Goal: Transaction & Acquisition: Book appointment/travel/reservation

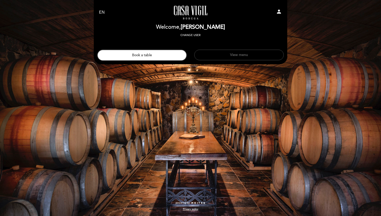
click at [216, 52] on button "View menu" at bounding box center [238, 55] width 89 height 11
click at [168, 62] on header "EN ES PT [GEOGRAPHIC_DATA][PERSON_NAME] - Restaurante person Welcome Welcome, […" at bounding box center [190, 32] width 193 height 64
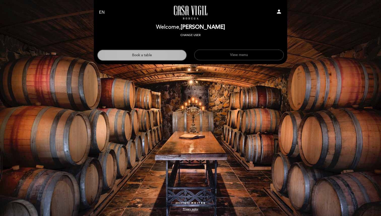
click at [167, 57] on button "Book a table" at bounding box center [141, 55] width 89 height 11
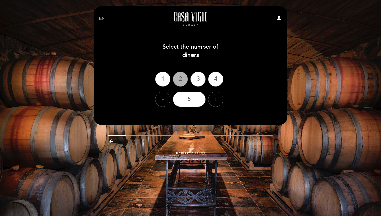
click at [176, 80] on div "2" at bounding box center [180, 79] width 15 height 15
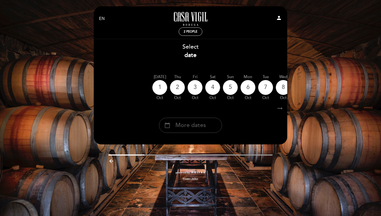
click at [192, 131] on div "calendar_today More dates" at bounding box center [190, 125] width 63 height 15
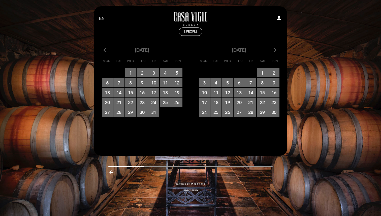
click at [273, 51] on icon "arrow_forward_ios" at bounding box center [275, 50] width 5 height 7
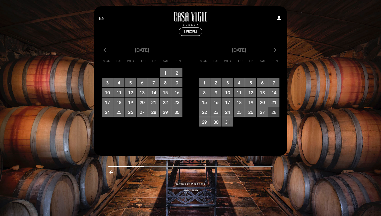
click at [272, 113] on span "28 RESERVATIONS AVAILABLE" at bounding box center [273, 111] width 11 height 9
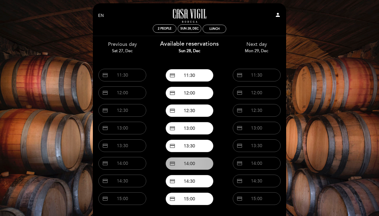
scroll to position [52, 0]
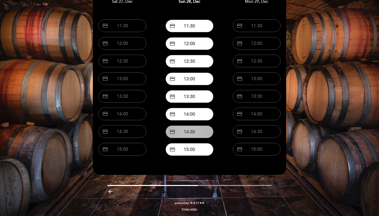
click at [188, 128] on button "credit_card 14:30" at bounding box center [190, 131] width 48 height 13
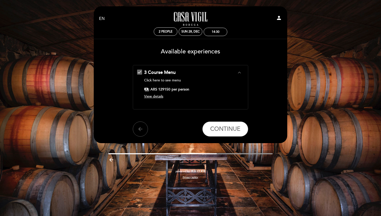
click at [159, 96] on span "View details" at bounding box center [153, 96] width 19 height 4
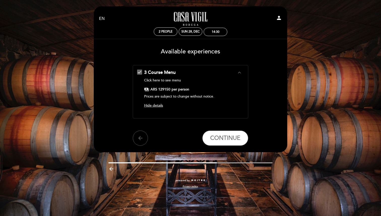
click at [158, 104] on span "Hide details" at bounding box center [153, 105] width 19 height 4
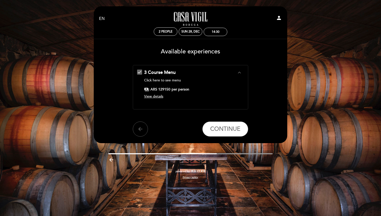
click at [158, 94] on span "View details" at bounding box center [153, 96] width 19 height 4
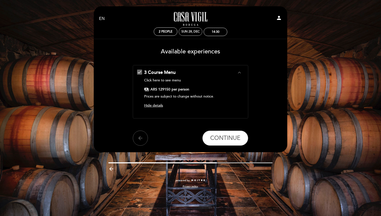
click at [194, 31] on div "Sun 28, Dec" at bounding box center [190, 32] width 18 height 4
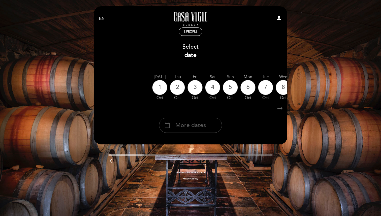
click at [188, 121] on div "calendar_today More dates" at bounding box center [190, 125] width 63 height 15
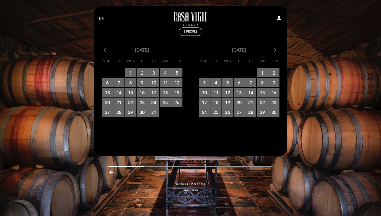
click at [275, 51] on icon "arrow_forward_ios" at bounding box center [275, 50] width 5 height 7
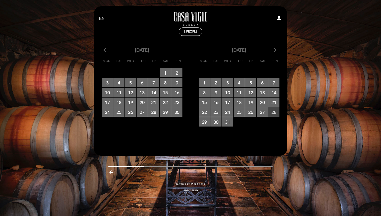
click at [272, 113] on span "28 RESERVATIONS AVAILABLE" at bounding box center [273, 111] width 11 height 9
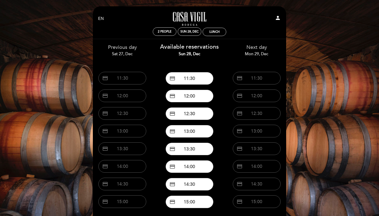
click at [222, 36] on div "Lunch" at bounding box center [215, 31] width 24 height 9
click at [222, 32] on div "Lunch" at bounding box center [214, 32] width 23 height 8
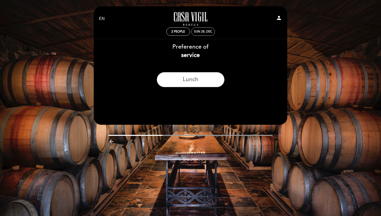
click at [201, 30] on div "Sun 28, Dec" at bounding box center [203, 32] width 18 height 4
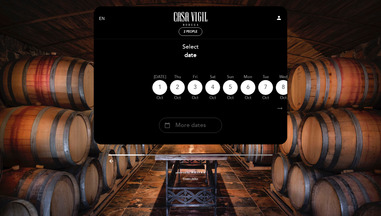
click at [196, 124] on span "More dates" at bounding box center [190, 125] width 30 height 8
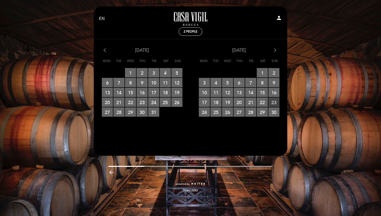
click at [274, 105] on span "23 RESERVATIONS AVAILABLE" at bounding box center [273, 101] width 11 height 9
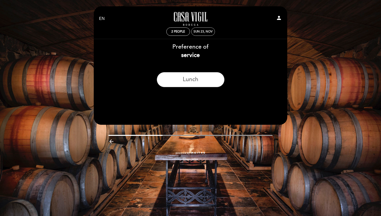
click at [209, 29] on div "Sun 23, Nov" at bounding box center [203, 31] width 24 height 8
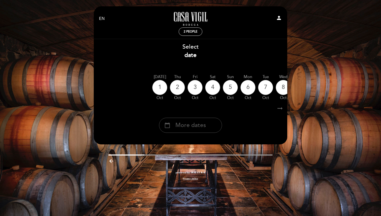
click at [190, 125] on span "More dates" at bounding box center [190, 125] width 30 height 8
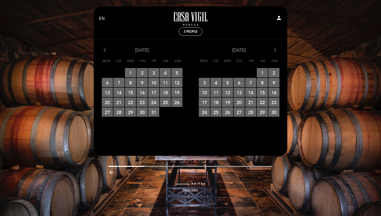
click at [275, 51] on icon "arrow_forward_ios" at bounding box center [275, 50] width 5 height 7
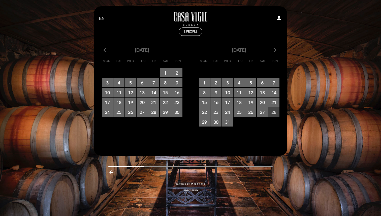
click at [272, 112] on span "28 RESERVATIONS AVAILABLE" at bounding box center [273, 111] width 11 height 9
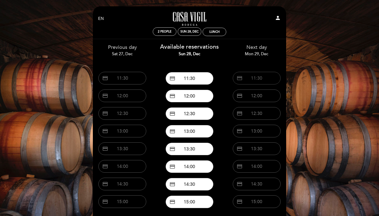
scroll to position [52, 0]
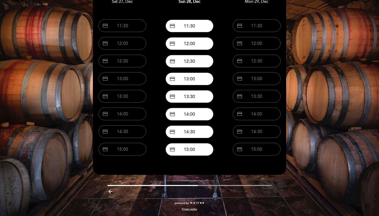
drag, startPoint x: 172, startPoint y: 185, endPoint x: 219, endPoint y: 187, distance: 47.6
click at [219, 187] on div "arrow_backward" at bounding box center [189, 190] width 201 height 11
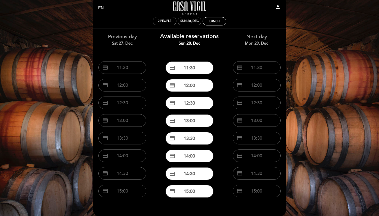
scroll to position [0, 0]
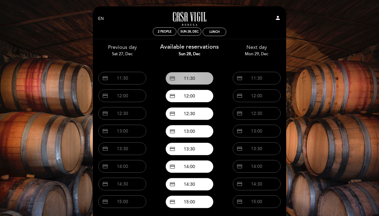
click at [198, 79] on button "credit_card 11:30" at bounding box center [190, 78] width 48 height 13
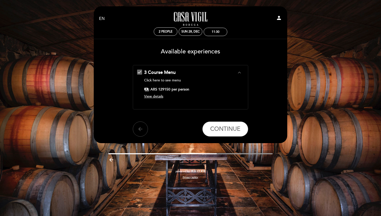
click at [143, 125] on button "arrow_back" at bounding box center [140, 128] width 15 height 15
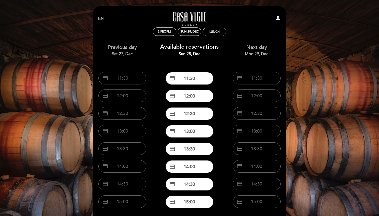
scroll to position [52, 0]
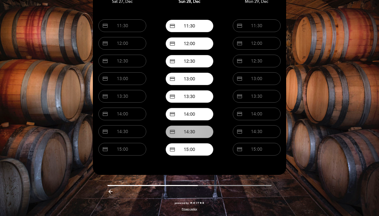
click at [180, 135] on button "credit_card 14:30" at bounding box center [190, 131] width 48 height 13
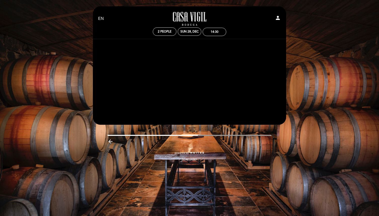
scroll to position [0, 0]
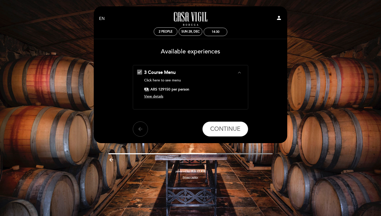
click at [136, 129] on button "arrow_back" at bounding box center [140, 128] width 15 height 15
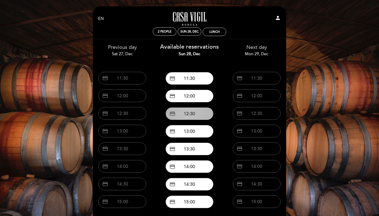
click at [174, 114] on span "credit_card" at bounding box center [173, 114] width 6 height 6
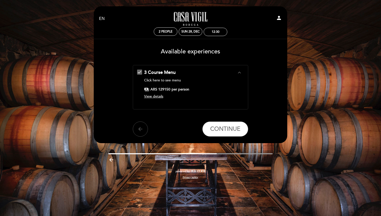
click at [134, 131] on button "arrow_back" at bounding box center [140, 128] width 15 height 15
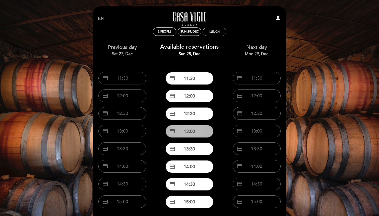
click at [185, 130] on button "credit_card 13:00" at bounding box center [190, 131] width 48 height 13
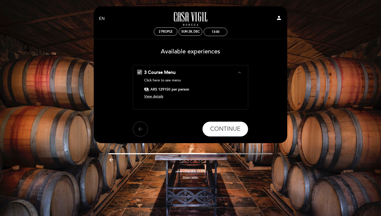
click at [137, 129] on icon "arrow_back" at bounding box center [140, 129] width 6 height 6
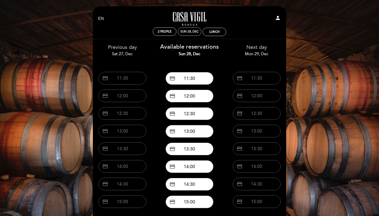
click at [197, 30] on div "Sun 28, Dec" at bounding box center [190, 32] width 18 height 4
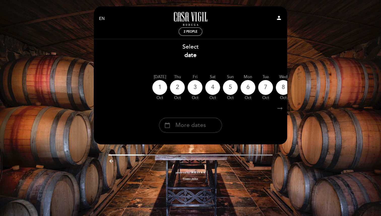
click at [189, 128] on span "More dates" at bounding box center [190, 125] width 30 height 8
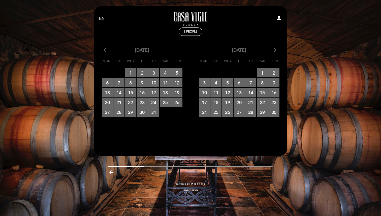
click at [274, 49] on icon "arrow_forward_ios" at bounding box center [275, 50] width 5 height 7
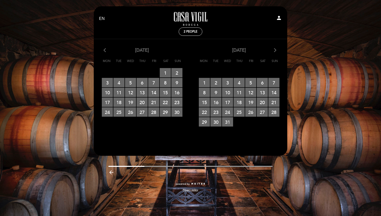
click at [274, 49] on icon "arrow_forward_ios" at bounding box center [275, 50] width 5 height 7
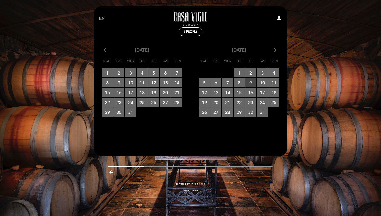
click at [248, 86] on span "9 RESERVATIONS AVAILABLE" at bounding box center [250, 82] width 11 height 9
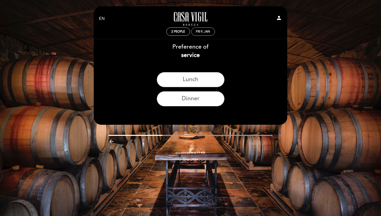
click at [203, 32] on div "Fri 9, Jan" at bounding box center [203, 32] width 14 height 4
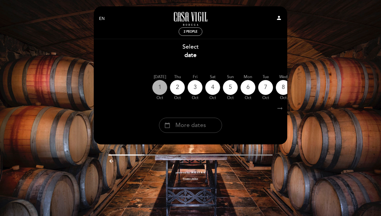
click at [157, 90] on div "1" at bounding box center [159, 87] width 15 height 15
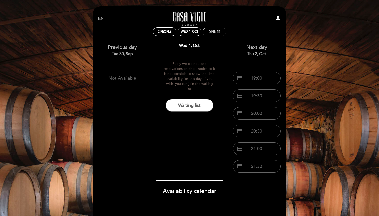
click at [224, 32] on div "Dinner" at bounding box center [214, 32] width 23 height 8
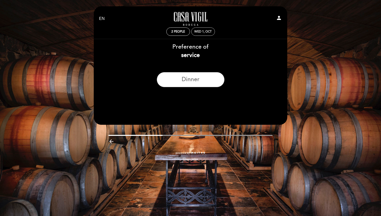
click at [195, 34] on div "Wed 1, Oct" at bounding box center [203, 31] width 24 height 8
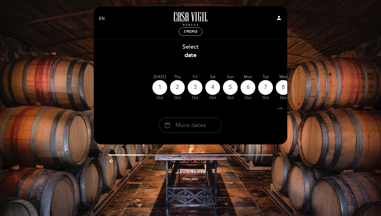
click at [184, 122] on span "More dates" at bounding box center [190, 125] width 30 height 8
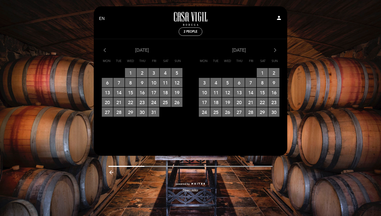
click at [274, 51] on icon "arrow_forward_ios" at bounding box center [275, 50] width 5 height 7
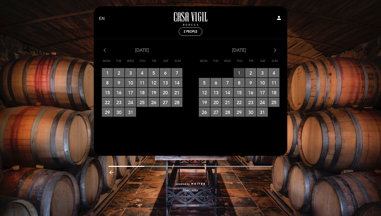
click at [242, 75] on span "1 RESERVATIONS AVAILABLE" at bounding box center [239, 72] width 11 height 9
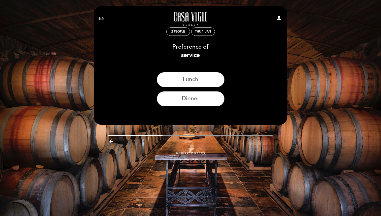
click at [113, 143] on icon "arrow_backward" at bounding box center [111, 141] width 6 height 6
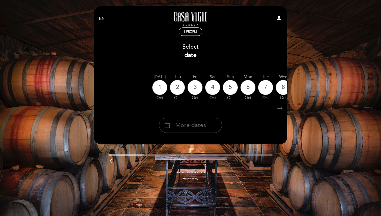
click at [194, 128] on span "More dates" at bounding box center [190, 125] width 30 height 8
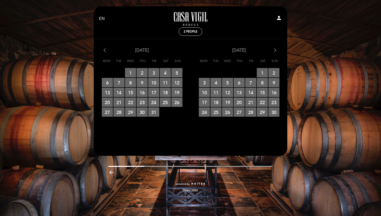
click at [275, 51] on icon "arrow_forward_ios" at bounding box center [275, 50] width 5 height 7
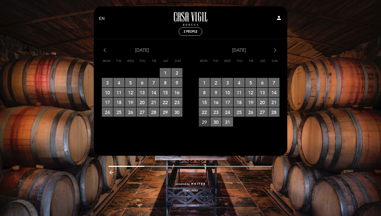
click at [207, 120] on span "29 RESERVATIONS AVAILABLE" at bounding box center [204, 121] width 11 height 9
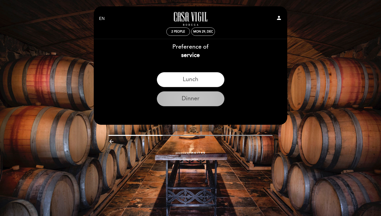
click at [203, 99] on button "Dinner" at bounding box center [191, 98] width 68 height 15
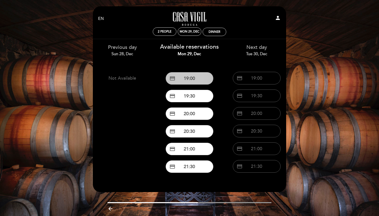
click at [204, 76] on button "credit_card 19:00" at bounding box center [190, 78] width 48 height 13
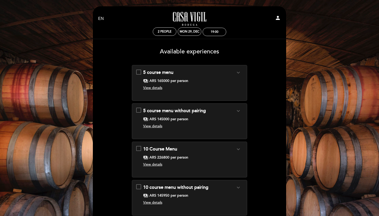
click at [185, 26] on div "Casa Vigil - Restaurante" at bounding box center [189, 19] width 63 height 18
click at [186, 32] on div "Mon 29, Dec" at bounding box center [190, 32] width 20 height 4
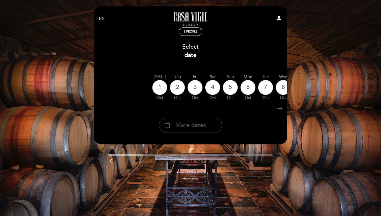
click at [185, 125] on span "More dates" at bounding box center [190, 125] width 30 height 8
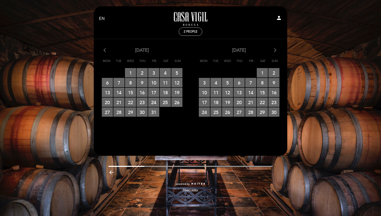
click at [199, 32] on div "2 people" at bounding box center [190, 32] width 23 height 8
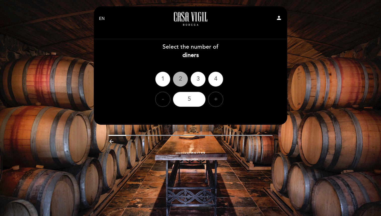
click at [180, 80] on div "2" at bounding box center [180, 79] width 15 height 15
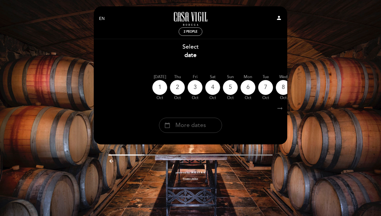
click at [192, 128] on span "More dates" at bounding box center [190, 125] width 30 height 8
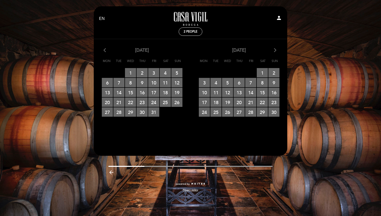
click at [275, 55] on div "[DATE] arrow_forward_ios Mon Tue Wed Thu Fri Sat Sun 27 RESERVATIONS AVAILABLE …" at bounding box center [238, 82] width 97 height 70
click at [276, 49] on icon "arrow_forward_ios" at bounding box center [275, 50] width 5 height 7
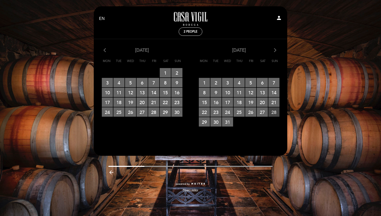
click at [275, 112] on span "28 RESERVATIONS AVAILABLE" at bounding box center [273, 111] width 11 height 9
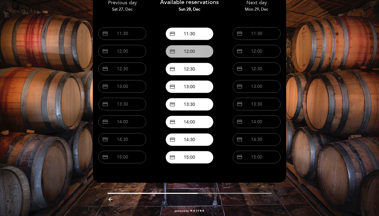
scroll to position [44, 0]
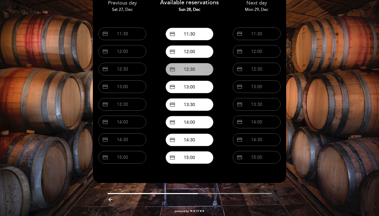
click at [198, 67] on button "credit_card 12:30" at bounding box center [190, 69] width 48 height 13
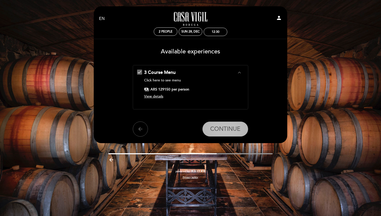
click at [223, 126] on span "CONTINUE" at bounding box center [225, 128] width 30 height 7
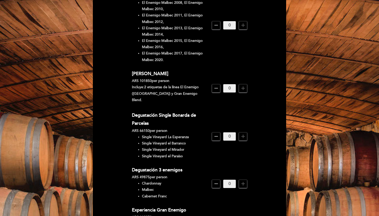
scroll to position [105, 0]
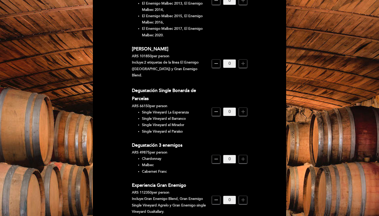
drag, startPoint x: 150, startPoint y: 99, endPoint x: 131, endPoint y: 99, distance: 18.4
click at [131, 99] on form "BEVERAGE PAIRING Evolución Malbec ARS 375900 per person El Enemigo Malbec 2008,…" at bounding box center [189, 207] width 186 height 534
drag, startPoint x: 133, startPoint y: 99, endPoint x: 318, endPoint y: 1, distance: 209.4
click at [242, 109] on icon "add" at bounding box center [243, 112] width 6 height 6
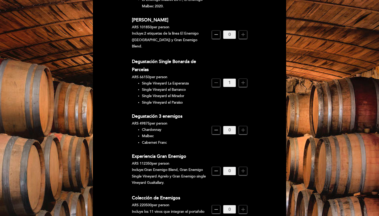
scroll to position [159, 0]
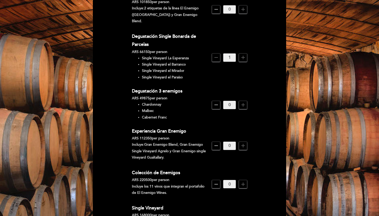
click at [218, 54] on icon "remove" at bounding box center [216, 57] width 6 height 6
click at [242, 54] on icon "add" at bounding box center [243, 57] width 6 height 6
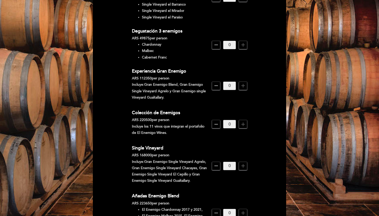
scroll to position [219, 0]
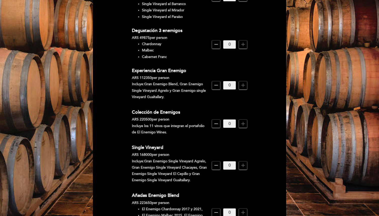
click at [244, 121] on icon "add" at bounding box center [243, 124] width 6 height 6
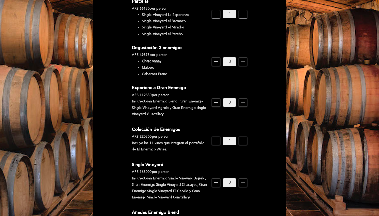
scroll to position [176, 0]
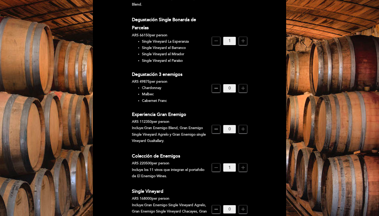
click at [179, 38] on li "Single Vineyard La Esperanza" at bounding box center [175, 41] width 66 height 6
drag, startPoint x: 196, startPoint y: 35, endPoint x: 140, endPoint y: 38, distance: 55.5
click at [140, 38] on ul "Single Vineyard La [PERSON_NAME] Single Vineyard el [PERSON_NAME] Single Vineya…" at bounding box center [170, 50] width 76 height 25
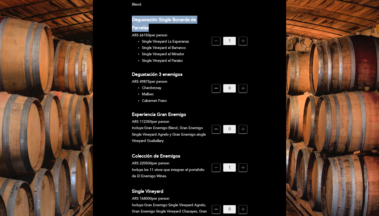
drag, startPoint x: 133, startPoint y: 11, endPoint x: 150, endPoint y: 22, distance: 19.6
click at [150, 22] on div "Degustación Single Bonarda de Parcelas" at bounding box center [170, 24] width 76 height 16
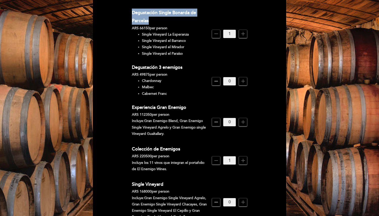
scroll to position [174, 0]
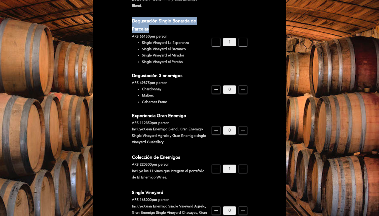
click at [155, 17] on div "Degustación Single Bonarda de Parcelas" at bounding box center [170, 25] width 76 height 16
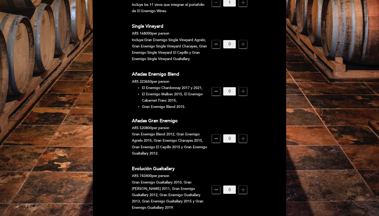
scroll to position [404, 0]
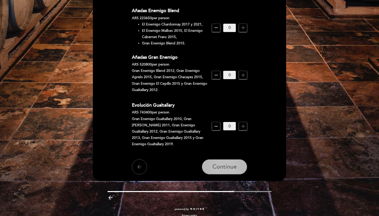
click at [221, 163] on span "Continue" at bounding box center [225, 166] width 24 height 7
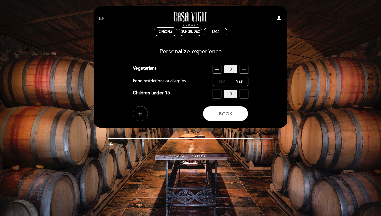
click at [223, 81] on label "No" at bounding box center [222, 81] width 18 height 8
click at [232, 116] on span "Book" at bounding box center [225, 114] width 13 height 6
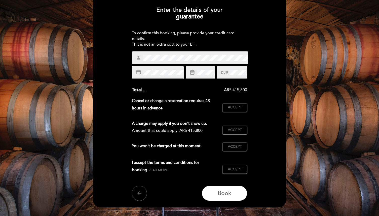
scroll to position [44, 0]
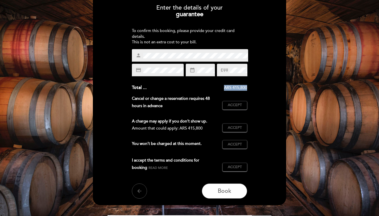
drag, startPoint x: 248, startPoint y: 88, endPoint x: 224, endPoint y: 88, distance: 23.7
click at [224, 88] on div "Enter the details of your guarantee To confirm this booking, please provide you…" at bounding box center [189, 100] width 186 height 198
drag, startPoint x: 224, startPoint y: 88, endPoint x: 248, endPoint y: 88, distance: 23.7
click at [248, 88] on div "Enter the details of your guarantee To confirm this booking, please provide you…" at bounding box center [189, 100] width 186 height 198
click at [226, 103] on button "Accept Accepted" at bounding box center [235, 105] width 25 height 9
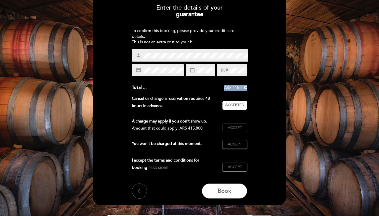
click at [228, 128] on span "Accept" at bounding box center [235, 127] width 14 height 5
click at [233, 146] on span "Accept" at bounding box center [235, 144] width 14 height 5
click at [233, 165] on span "Accept" at bounding box center [235, 166] width 14 height 5
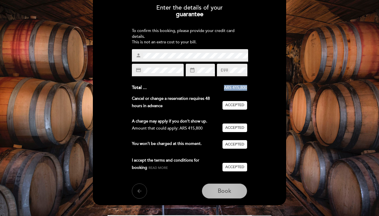
click at [234, 186] on button "Book" at bounding box center [224, 190] width 45 height 15
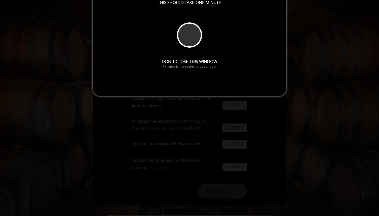
scroll to position [0, 0]
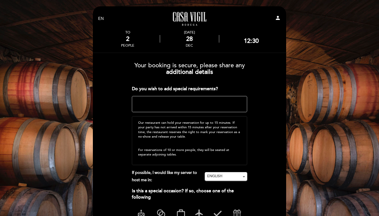
click at [215, 102] on textarea at bounding box center [190, 104] width 116 height 16
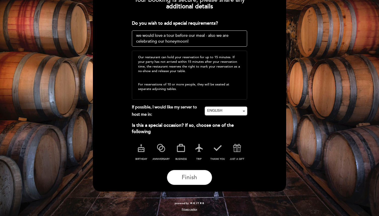
scroll to position [65, 0]
type textarea "we would love a tour before our meal - also we are celebrating our honeymoon!"
click at [160, 149] on icon at bounding box center [161, 147] width 13 height 13
click at [179, 149] on icon at bounding box center [181, 147] width 13 height 13
click at [163, 148] on icon at bounding box center [161, 147] width 13 height 13
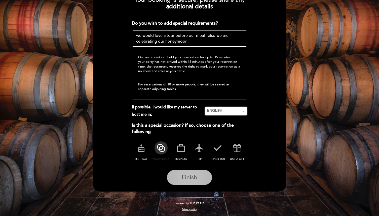
click at [182, 175] on span "Finish" at bounding box center [189, 177] width 15 height 7
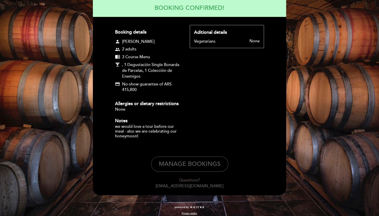
scroll to position [58, 0]
